Goal: Entertainment & Leisure: Consume media (video, audio)

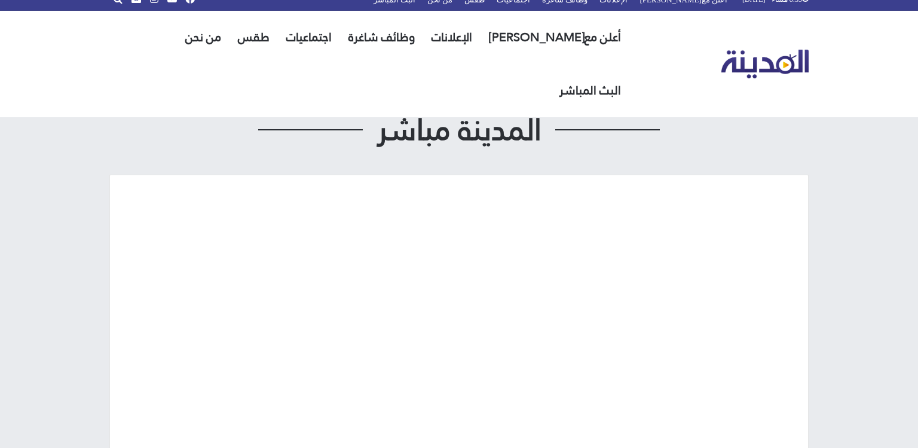
scroll to position [11, 0]
click at [94, 53] on nav "القائمة المدينة مباشر أعلن معنا الإعلانات وظائف شاغرة اجتماعيات طقس من نحن البث…" at bounding box center [459, 63] width 918 height 107
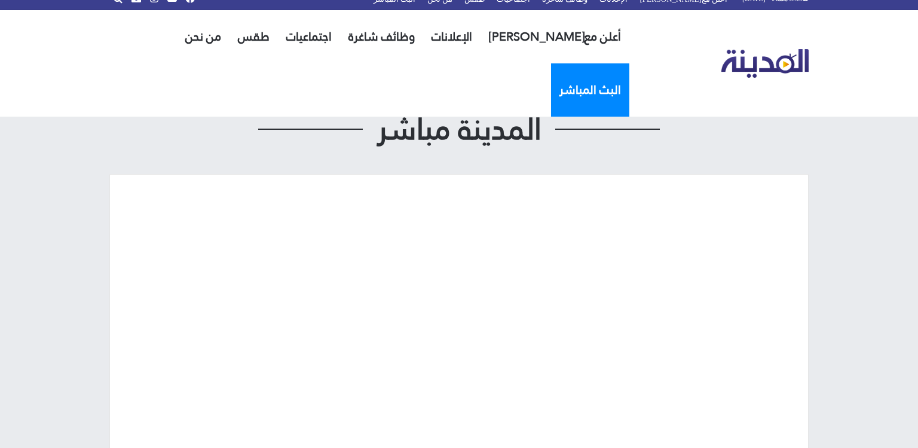
click at [551, 63] on link "البث المباشر" at bounding box center [590, 89] width 78 height 53
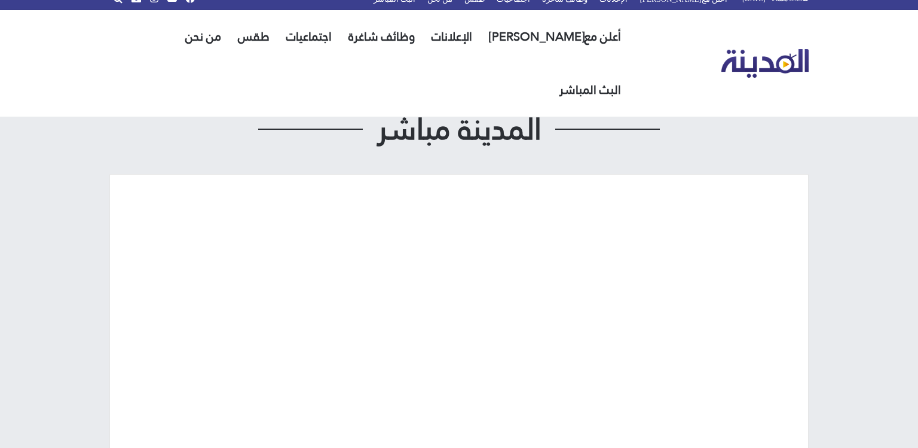
scroll to position [11, 0]
